Goal: Task Accomplishment & Management: Use online tool/utility

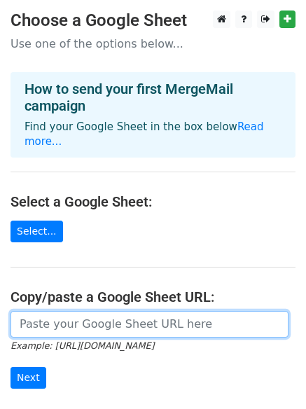
click at [61, 315] on input "url" at bounding box center [150, 324] width 278 height 27
paste input "https://docs.google.com/spreadsheets/d/10YJRsRKG_dNdje0mxdLoABvImZXKJFwUvvDuGhx…"
type input "https://docs.google.com/spreadsheets/d/10YJRsRKG_dNdje0mxdLoABvImZXKJFwUvvDuGhx…"
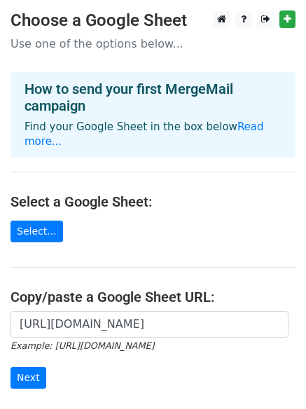
drag, startPoint x: 34, startPoint y: 340, endPoint x: 29, endPoint y: 352, distance: 12.9
click at [33, 342] on form "https://docs.google.com/spreadsheets/d/10YJRsRKG_dNdje0mxdLoABvImZXKJFwUvvDuGhx…" at bounding box center [153, 350] width 285 height 78
click at [28, 367] on input "Next" at bounding box center [29, 378] width 36 height 22
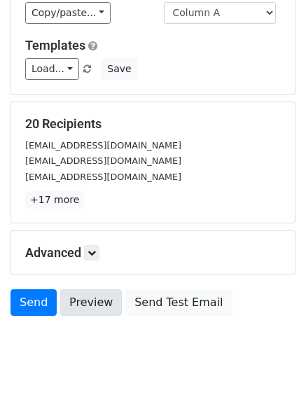
scroll to position [191, 0]
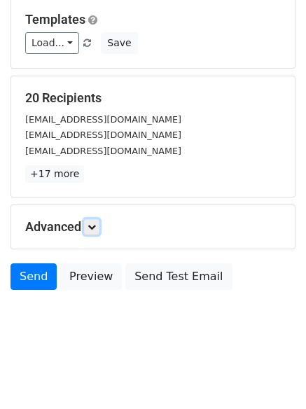
drag, startPoint x: 97, startPoint y: 220, endPoint x: 134, endPoint y: 263, distance: 56.7
click at [96, 220] on link at bounding box center [91, 226] width 15 height 15
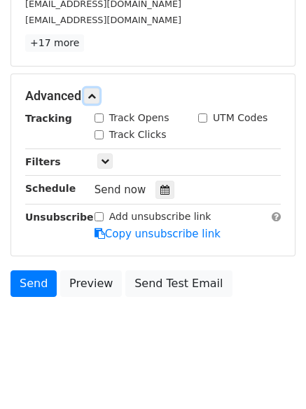
scroll to position [325, 0]
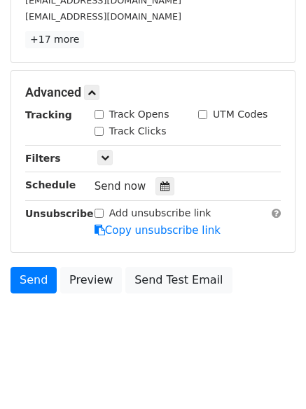
click at [99, 116] on input "Track Opens" at bounding box center [99, 114] width 9 height 9
checkbox input "true"
click at [100, 127] on input "Track Clicks" at bounding box center [99, 131] width 9 height 9
checkbox input "true"
click at [156, 187] on div at bounding box center [165, 186] width 19 height 18
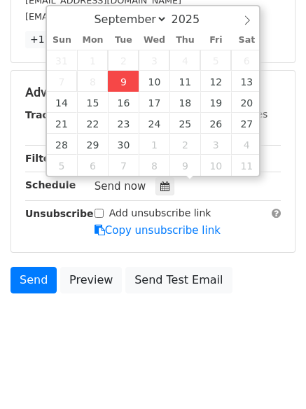
type input "2025-09-09 15:40"
type input "03"
type input "40"
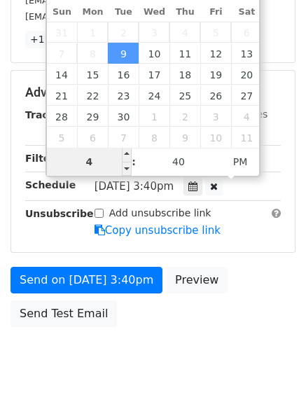
click at [96, 163] on input "4" at bounding box center [89, 162] width 85 height 28
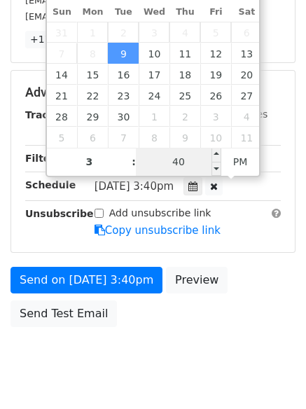
type input "03"
click at [161, 160] on input "40" at bounding box center [178, 162] width 85 height 28
type input "45"
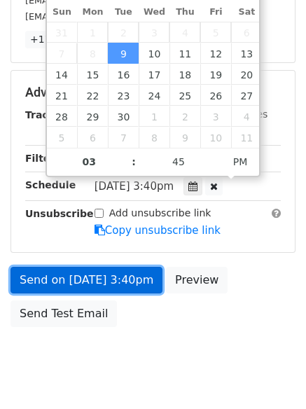
type input "2025-09-09 15:45"
click at [78, 279] on link "Send on Sep 9 at 3:40pm" at bounding box center [87, 280] width 152 height 27
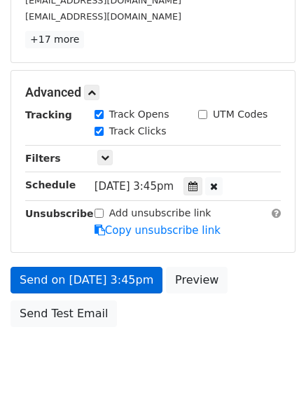
scroll to position [305, 0]
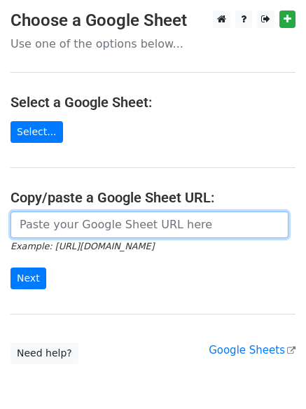
click at [72, 228] on input "url" at bounding box center [150, 225] width 278 height 27
type input "https://docs.google.com/spreadsheets/d/10YJRsRKG_dNdje0mxdLoABvImZXKJFwUvvDuGhx…"
click at [92, 222] on input "url" at bounding box center [150, 225] width 278 height 27
type input "https://docs.google.com/spreadsheets/d/10YJRsRKG_dNdje0mxdLoABvImZXKJFwUvvDuGhx…"
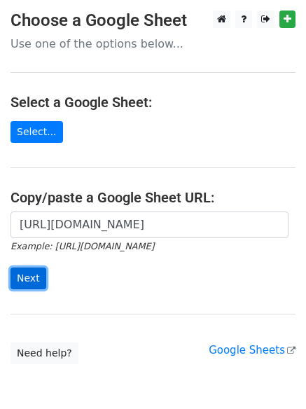
click at [15, 279] on input "Next" at bounding box center [29, 279] width 36 height 22
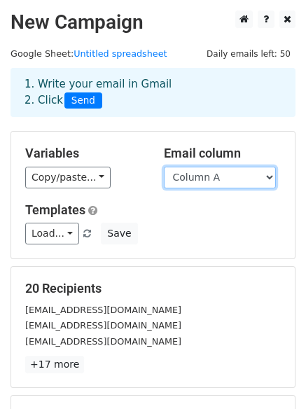
click at [214, 174] on select "Column A Column B Column C Column D Column E Column F" at bounding box center [220, 178] width 112 height 22
select select "Column B"
click at [164, 167] on select "Column A Column B Column C Column D Column E Column F" at bounding box center [220, 178] width 112 height 22
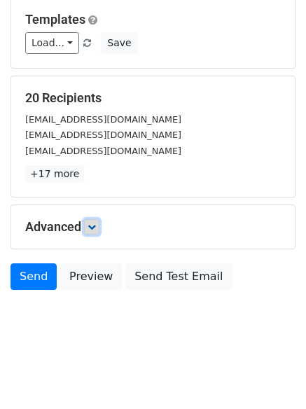
click at [95, 229] on icon at bounding box center [92, 227] width 8 height 8
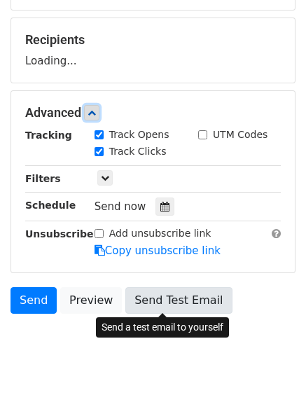
scroll to position [253, 0]
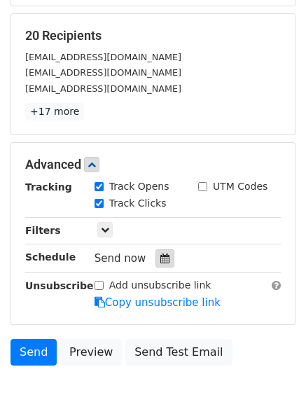
click at [160, 254] on icon at bounding box center [164, 259] width 9 height 10
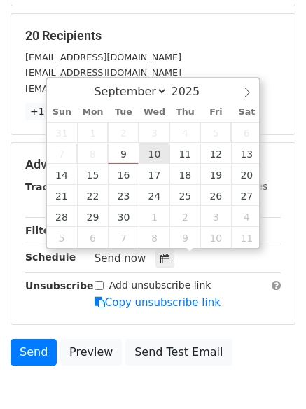
type input "2025-09-10 12:00"
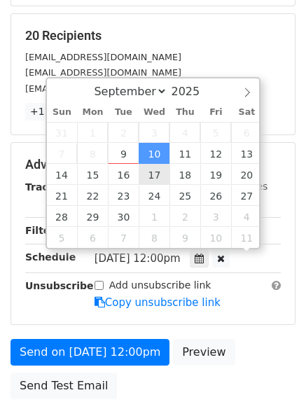
scroll to position [1, 0]
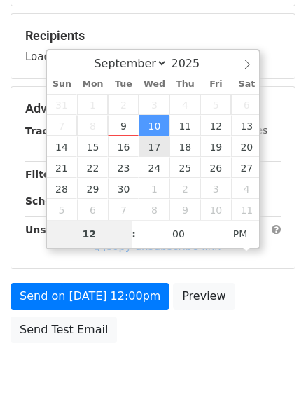
type input "4"
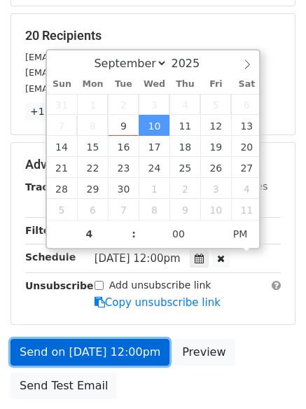
type input "2025-09-10 16:00"
click at [99, 347] on link "Send on Sep 10 at 12:00pm" at bounding box center [90, 352] width 159 height 27
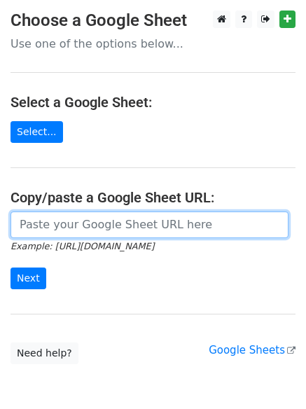
click at [76, 230] on input "url" at bounding box center [150, 225] width 278 height 27
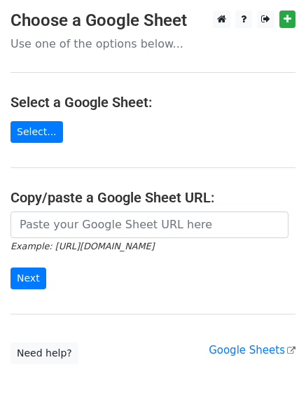
click at [109, 262] on form "Example: [URL][DOMAIN_NAME] Next" at bounding box center [153, 251] width 285 height 78
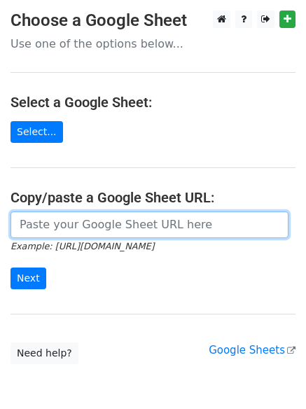
click at [87, 223] on input "url" at bounding box center [150, 225] width 278 height 27
type input "[URL][DOMAIN_NAME]"
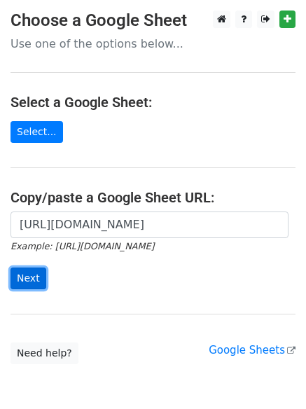
click at [34, 273] on input "Next" at bounding box center [29, 279] width 36 height 22
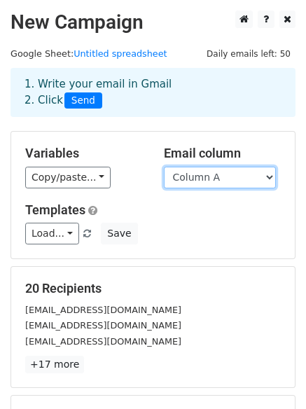
click at [198, 184] on select "Column A Column B Column C Column D Column E Column F" at bounding box center [220, 178] width 112 height 22
select select "Column C"
click at [164, 167] on select "Column A Column B Column C Column D Column E Column F" at bounding box center [220, 178] width 112 height 22
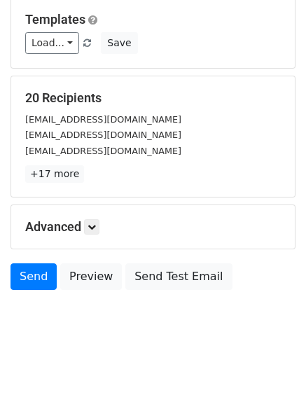
click at [100, 213] on div "Advanced Tracking Track Opens UTM Codes Track Clicks Filters Only include sprea…" at bounding box center [153, 226] width 284 height 43
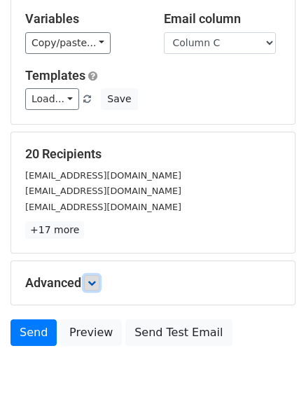
click at [95, 279] on icon at bounding box center [92, 283] width 8 height 8
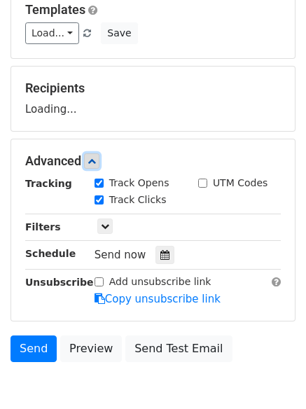
scroll to position [262, 0]
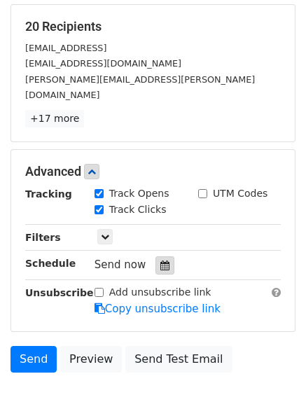
click at [159, 257] on div at bounding box center [165, 265] width 19 height 18
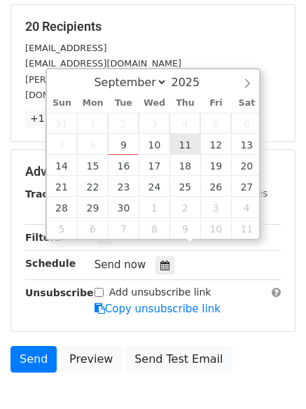
type input "2025-09-11 12:00"
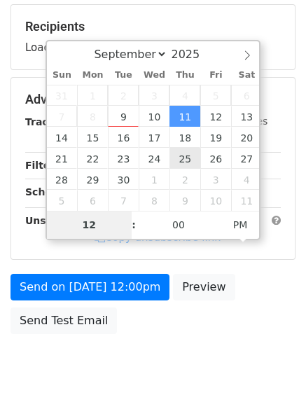
type input "5"
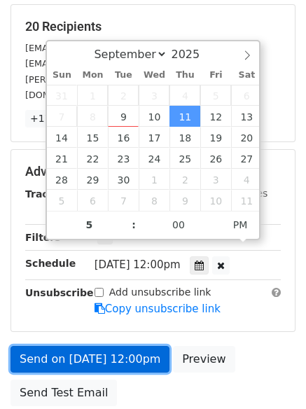
type input "2025-09-11 17:00"
click at [88, 346] on link "Send on Sep 11 at 12:00pm" at bounding box center [90, 359] width 159 height 27
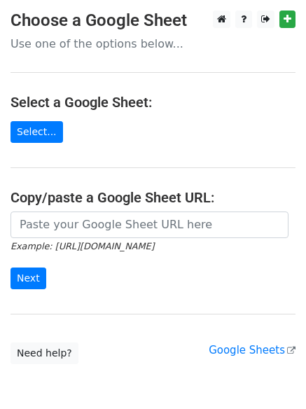
click at [80, 218] on input "url" at bounding box center [150, 225] width 278 height 27
click at [129, 265] on form "Example: https://docs.google.com/spreadsheets/d/abc/edit Next" at bounding box center [153, 251] width 285 height 78
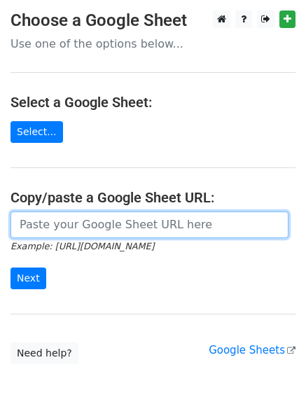
click at [99, 233] on input "url" at bounding box center [150, 225] width 278 height 27
type input "[URL][DOMAIN_NAME]"
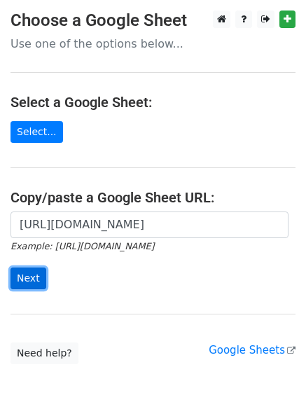
click at [40, 282] on input "Next" at bounding box center [29, 279] width 36 height 22
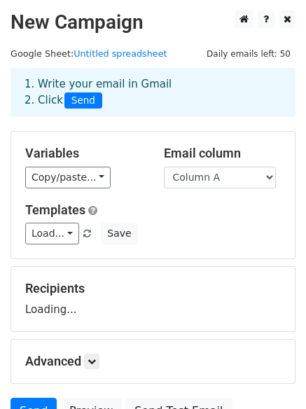
select select "Column D"
click at [164, 167] on select "Column A Column B Column C Column D Column E Column F" at bounding box center [220, 178] width 112 height 22
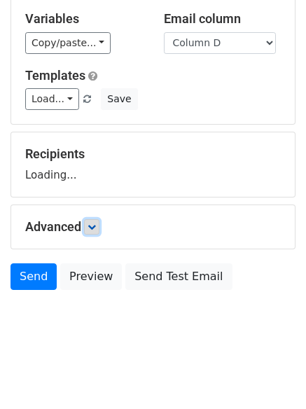
click at [97, 219] on link at bounding box center [91, 226] width 15 height 15
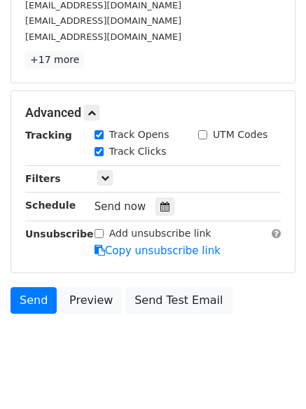
scroll to position [309, 0]
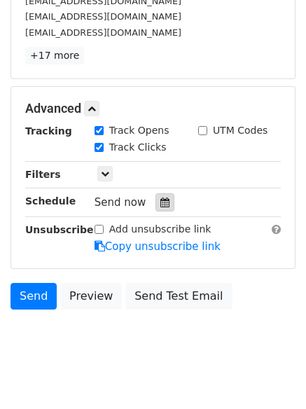
click at [160, 207] on icon at bounding box center [164, 203] width 9 height 10
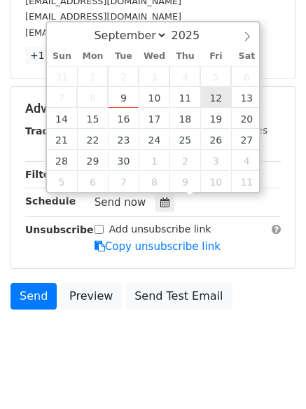
type input "[DATE] 12:00"
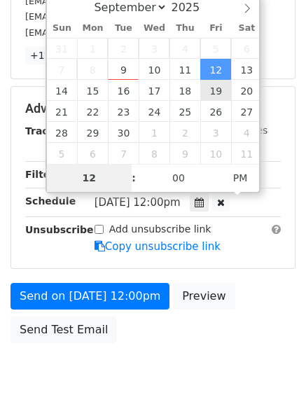
type input "6"
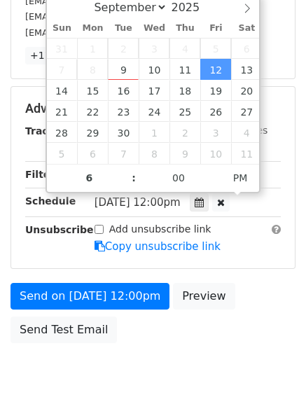
type input "2025-09-12 18:00"
click at [78, 247] on div "Unsubscribe" at bounding box center [49, 238] width 69 height 32
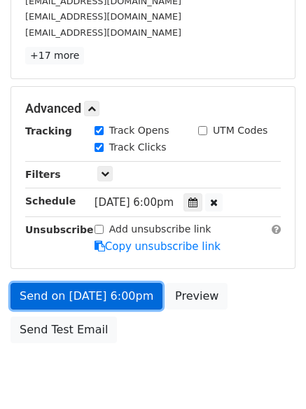
click at [72, 286] on link "Send on Sep 12 at 6:00pm" at bounding box center [87, 296] width 152 height 27
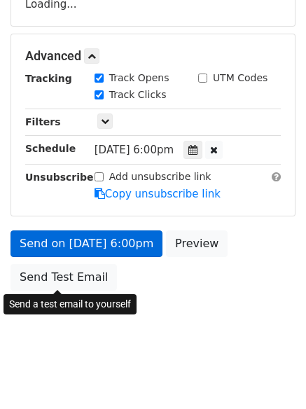
scroll to position [309, 0]
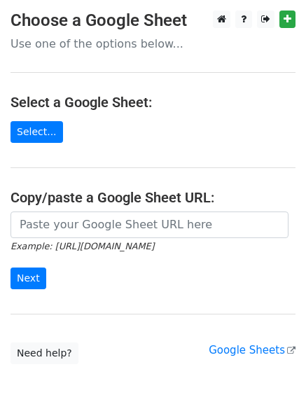
click at [149, 259] on form "Example: https://docs.google.com/spreadsheets/d/abc/edit Next" at bounding box center [153, 251] width 285 height 78
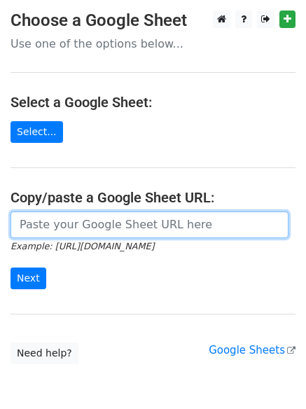
click at [88, 223] on input "url" at bounding box center [150, 225] width 278 height 27
type input "https://docs.google.com/spreadsheets/d/10YJRsRKG_dNdje0mxdLoABvImZXKJFwUvvDuGhx…"
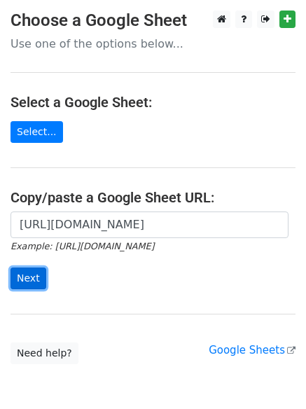
click at [21, 272] on input "Next" at bounding box center [29, 279] width 36 height 22
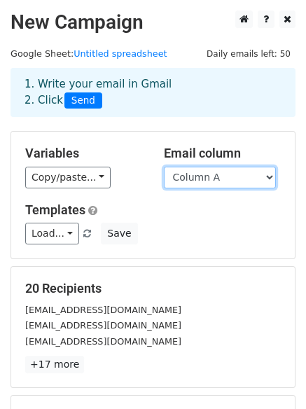
click at [216, 183] on select "Column A Column B Column C Column D Column E Column F" at bounding box center [220, 178] width 112 height 22
select select "Column E"
click at [164, 167] on select "Column A Column B Column C Column D Column E Column F" at bounding box center [220, 178] width 112 height 22
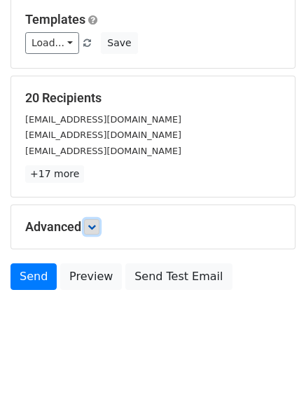
click at [99, 227] on link at bounding box center [91, 226] width 15 height 15
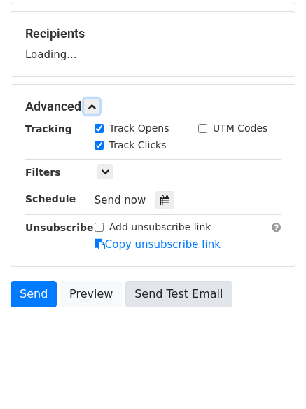
scroll to position [257, 0]
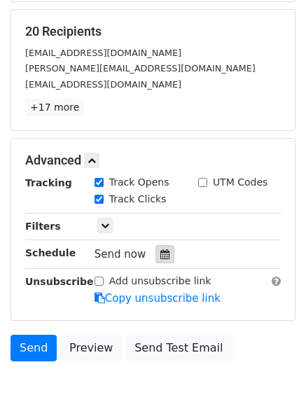
click at [160, 251] on icon at bounding box center [164, 254] width 9 height 10
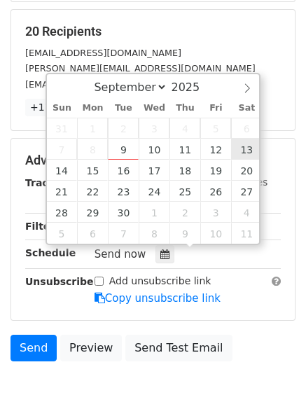
type input "2025-09-13 12:00"
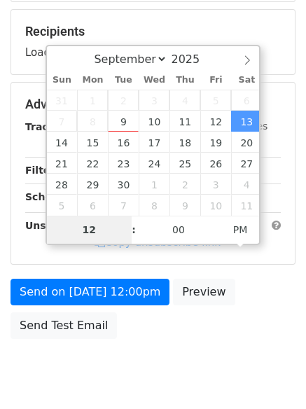
type input "7"
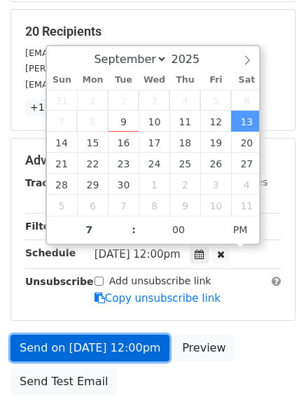
type input "2025-09-13 19:00"
click at [99, 341] on link "Send on Sep 13 at 12:00pm" at bounding box center [90, 348] width 159 height 27
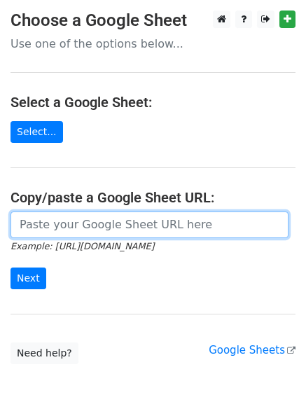
click at [41, 222] on input "url" at bounding box center [150, 225] width 278 height 27
type input "[URL][DOMAIN_NAME]"
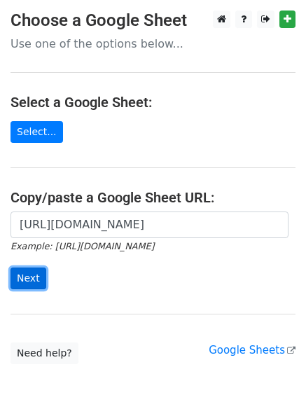
click at [29, 279] on input "Next" at bounding box center [29, 279] width 36 height 22
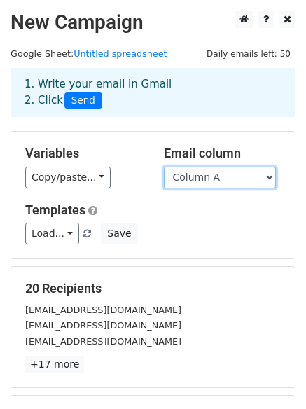
click at [200, 182] on select "Column A Column B Column C Column D Column E Column F" at bounding box center [220, 178] width 112 height 22
select select "Column F"
click at [164, 167] on select "Column A Column B Column C Column D Column E Column F" at bounding box center [220, 178] width 112 height 22
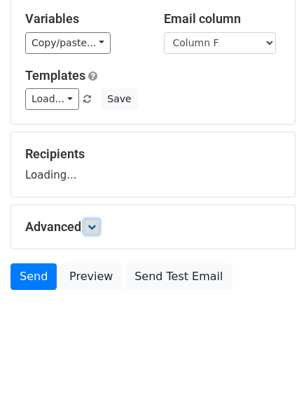
click at [99, 221] on link at bounding box center [91, 226] width 15 height 15
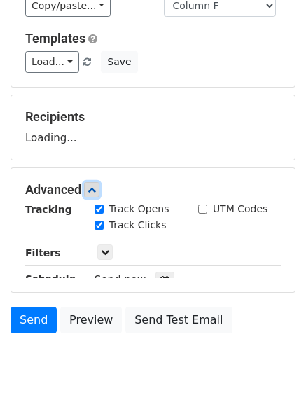
scroll to position [191, 0]
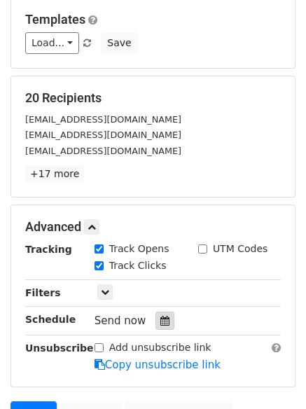
click at [160, 326] on icon at bounding box center [164, 321] width 9 height 10
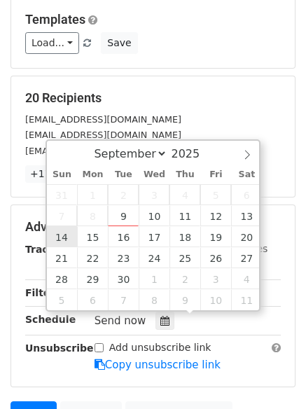
type input "[DATE] 12:00"
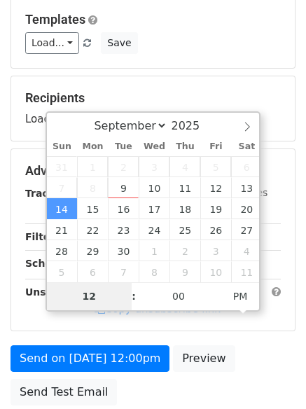
type input "8"
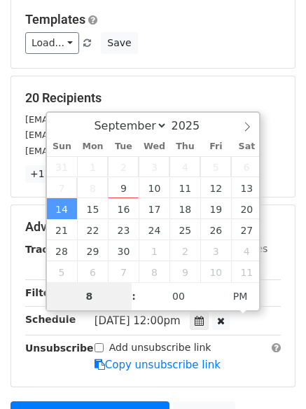
scroll to position [361, 0]
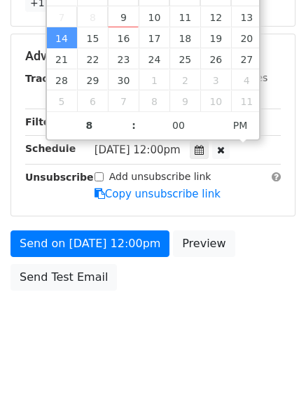
type input "[DATE] 20:00"
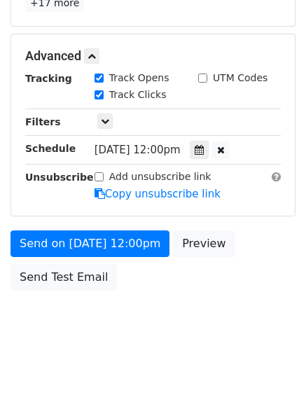
click at [59, 228] on form "Variables Copy/paste... {{Column A}} {{Column B}} {{Column C}} {{Column D}} {{C…" at bounding box center [153, 34] width 285 height 528
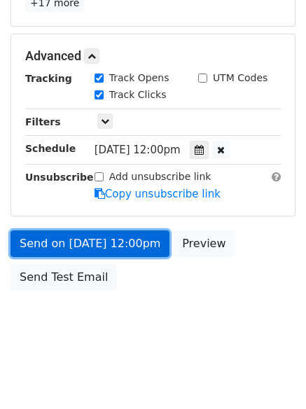
click at [59, 239] on link "Send on [DATE] 12:00pm" at bounding box center [90, 243] width 159 height 27
